Goal: Task Accomplishment & Management: Manage account settings

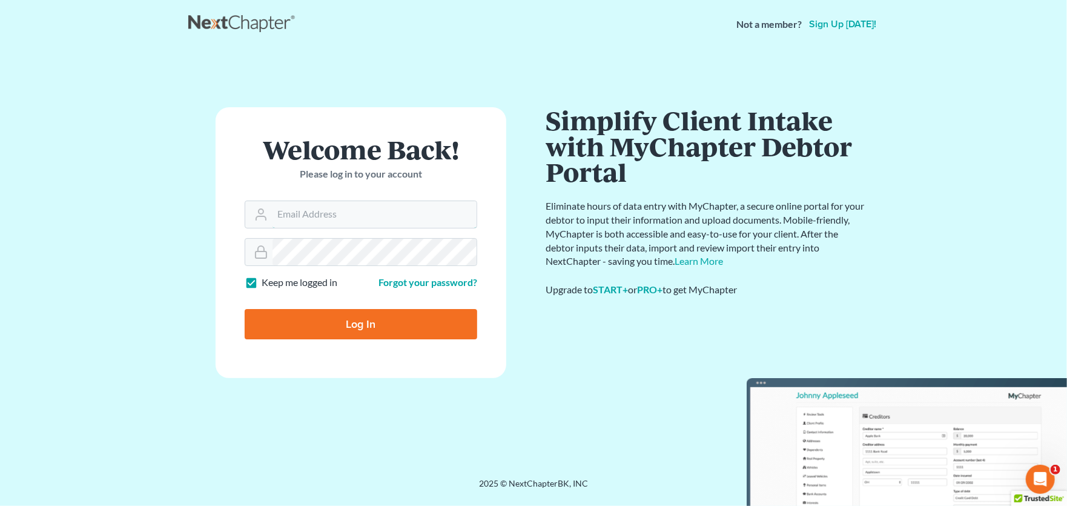
type input "[PERSON_NAME][EMAIL_ADDRESS][PERSON_NAME][DOMAIN_NAME]"
click at [344, 322] on input "Log In" at bounding box center [361, 324] width 233 height 30
type input "Thinking..."
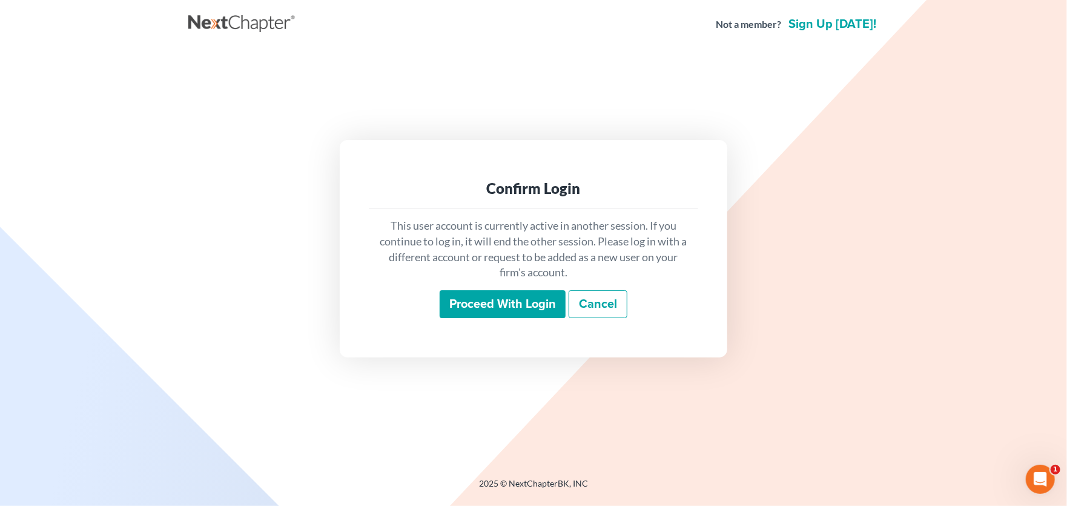
click at [513, 306] on input "Proceed with login" at bounding box center [503, 304] width 126 height 28
